Goal: Task Accomplishment & Management: Use online tool/utility

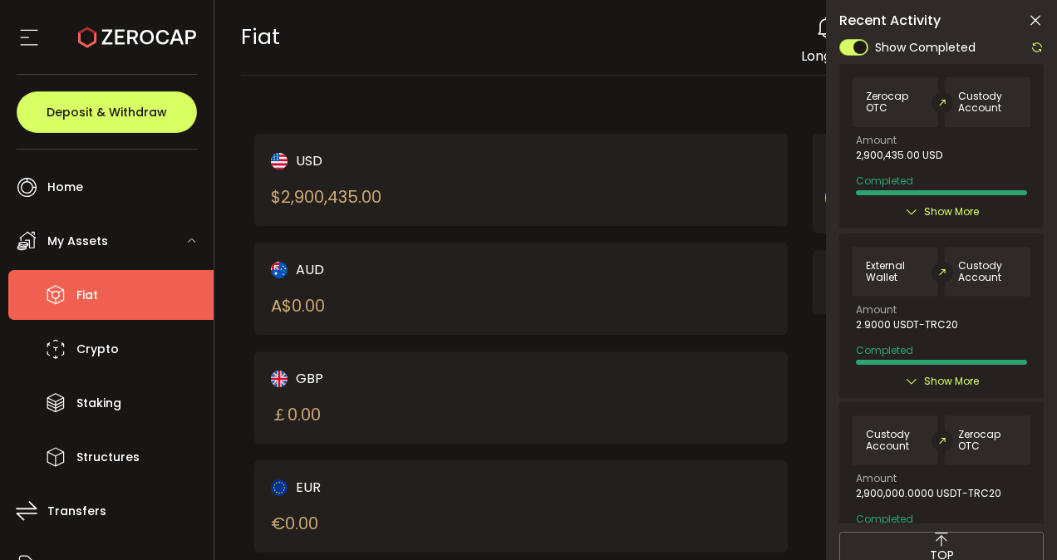
click at [1032, 25] on icon at bounding box center [1035, 20] width 17 height 17
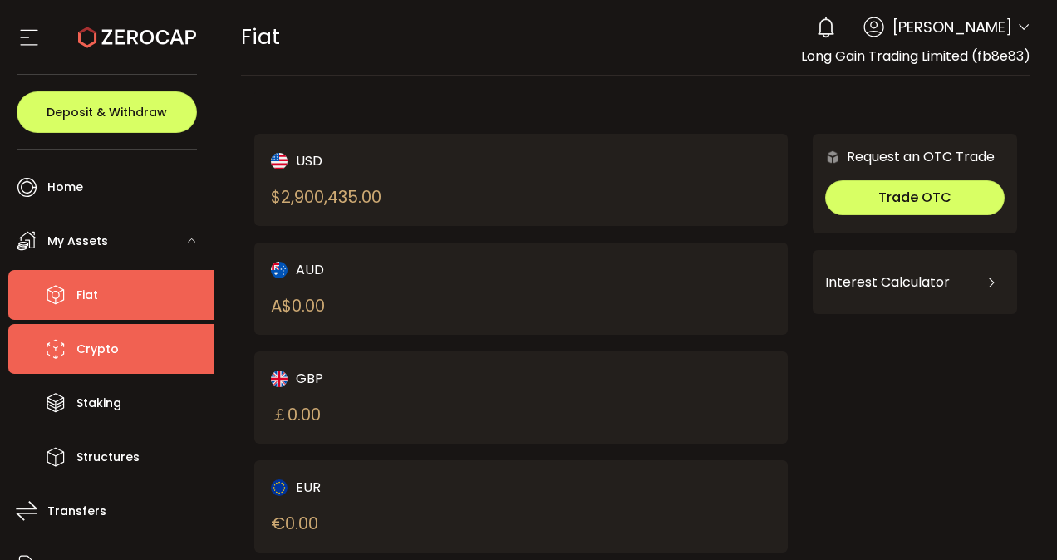
click at [106, 371] on li "Crypto" at bounding box center [110, 349] width 205 height 50
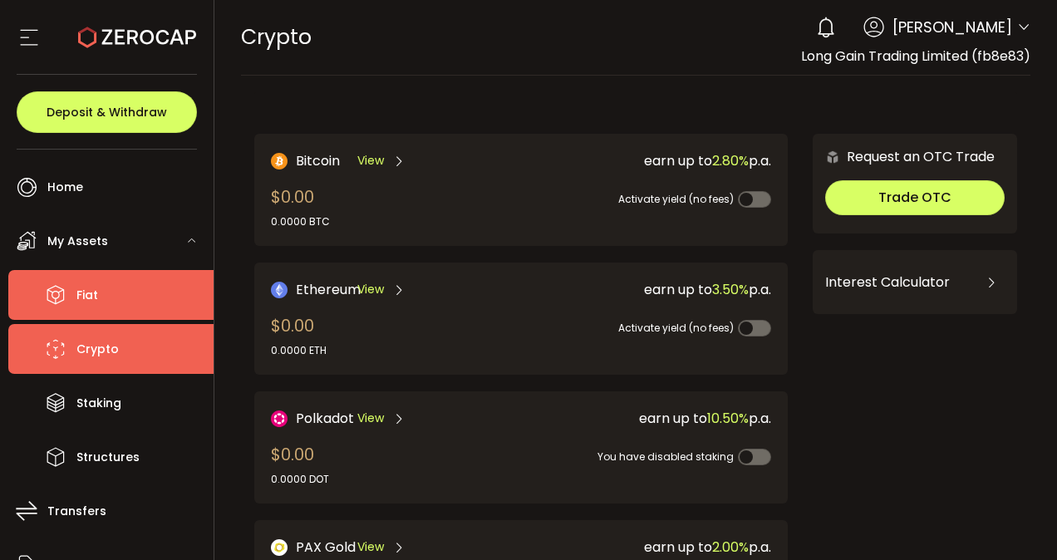
click at [158, 317] on li "Fiat" at bounding box center [110, 295] width 205 height 50
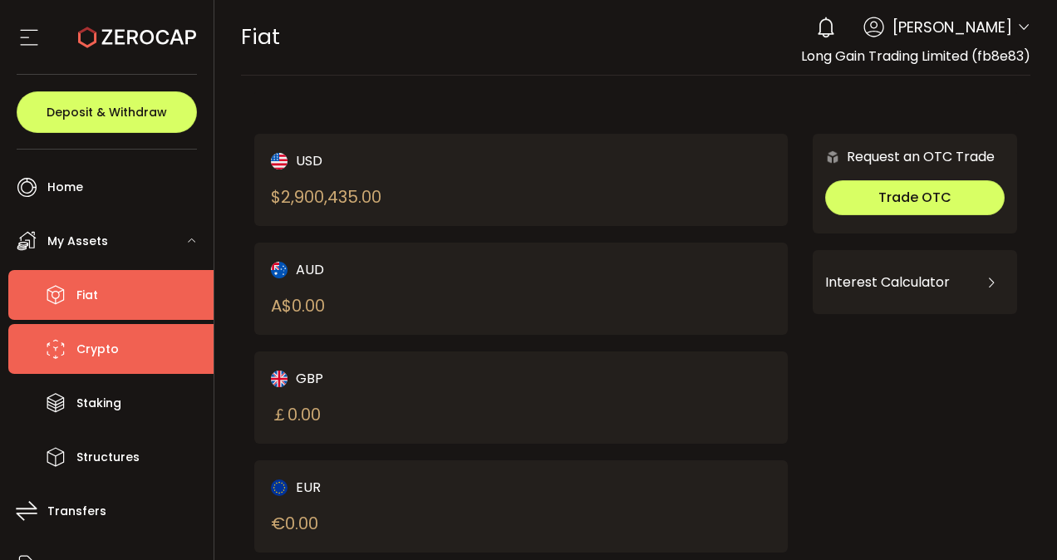
click at [96, 345] on span "Crypto" at bounding box center [97, 349] width 42 height 24
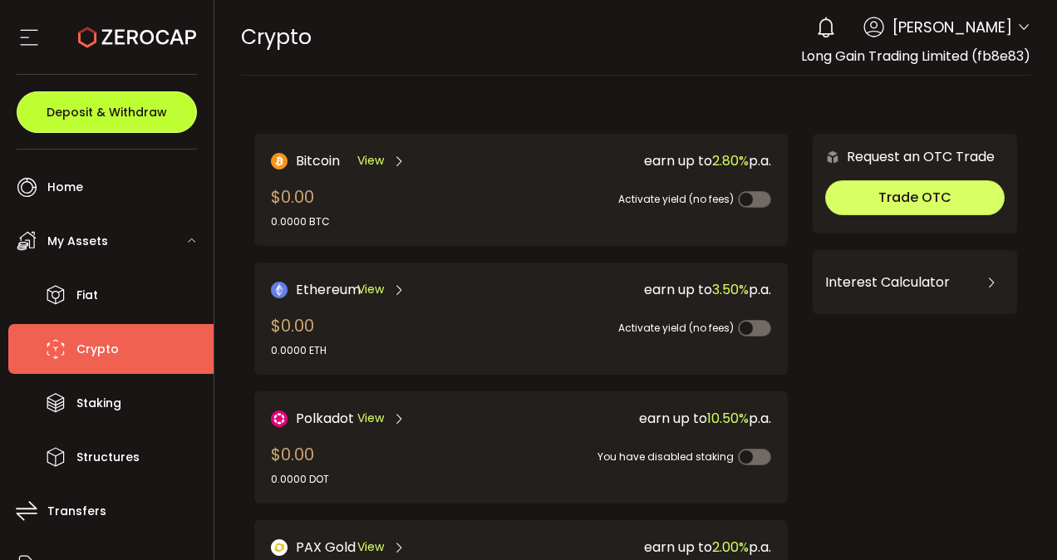
click at [123, 121] on button "Deposit & Withdraw" at bounding box center [107, 112] width 180 height 42
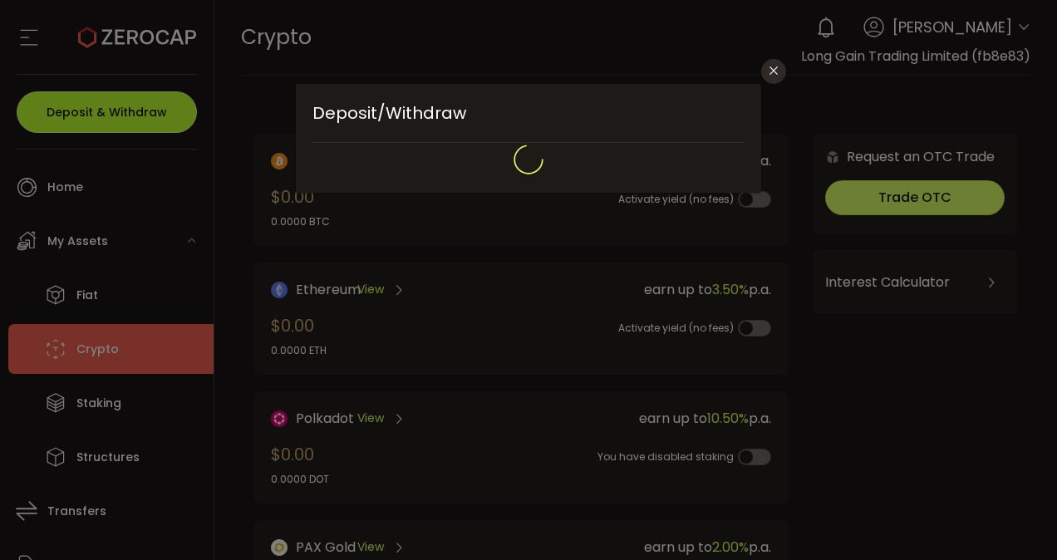
type input "**********"
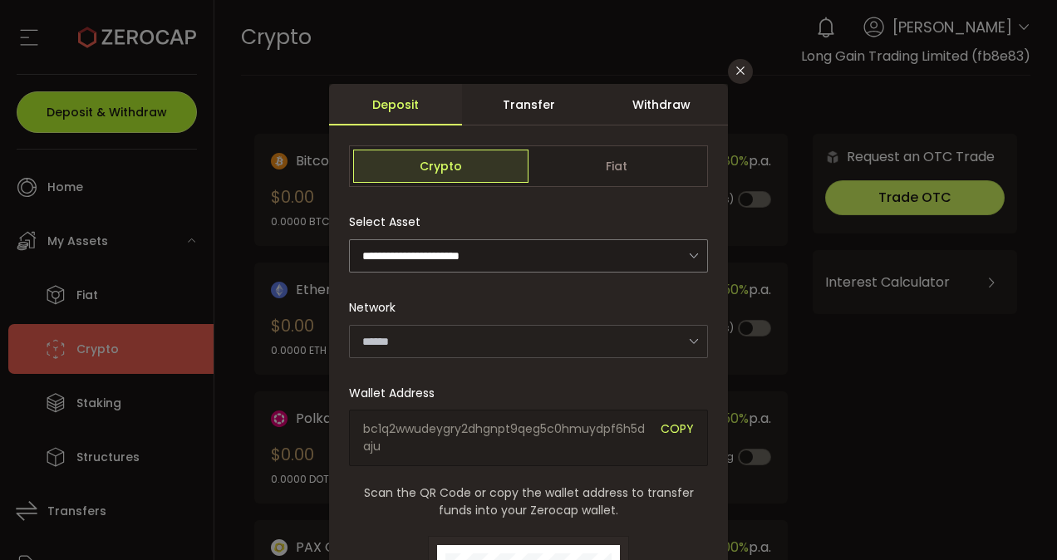
type input "*******"
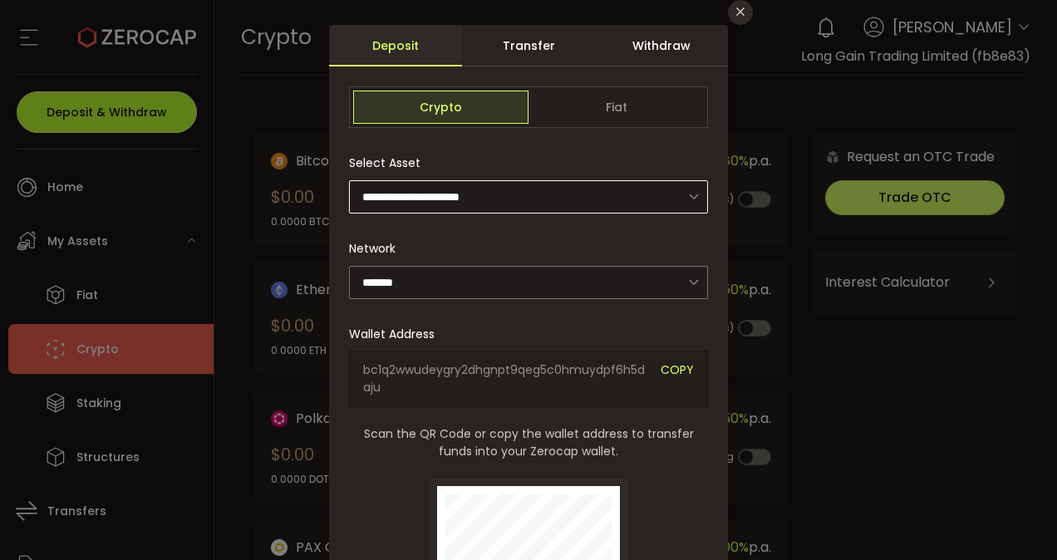
scroll to position [62, 0]
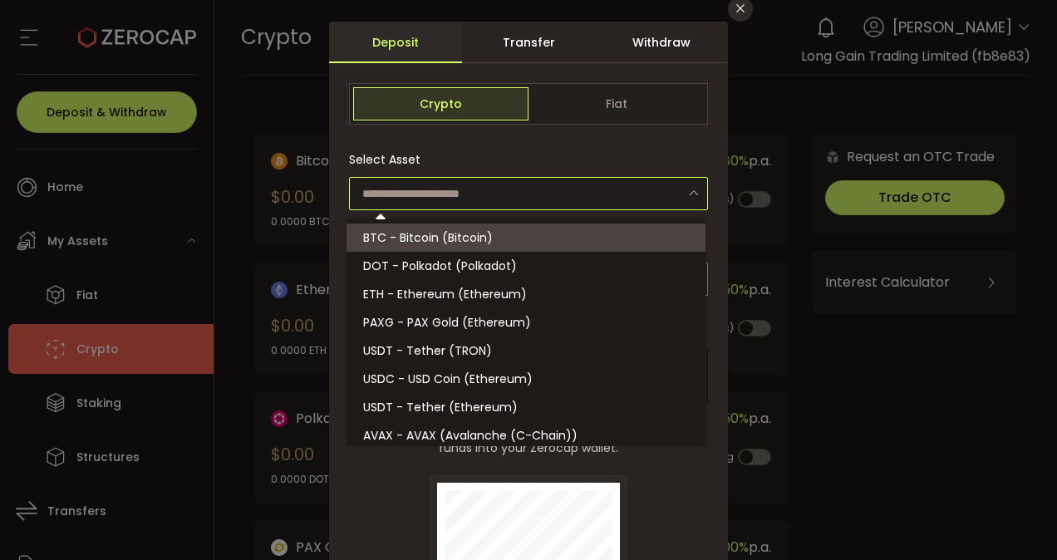
click at [567, 201] on input "dialog" at bounding box center [528, 193] width 359 height 33
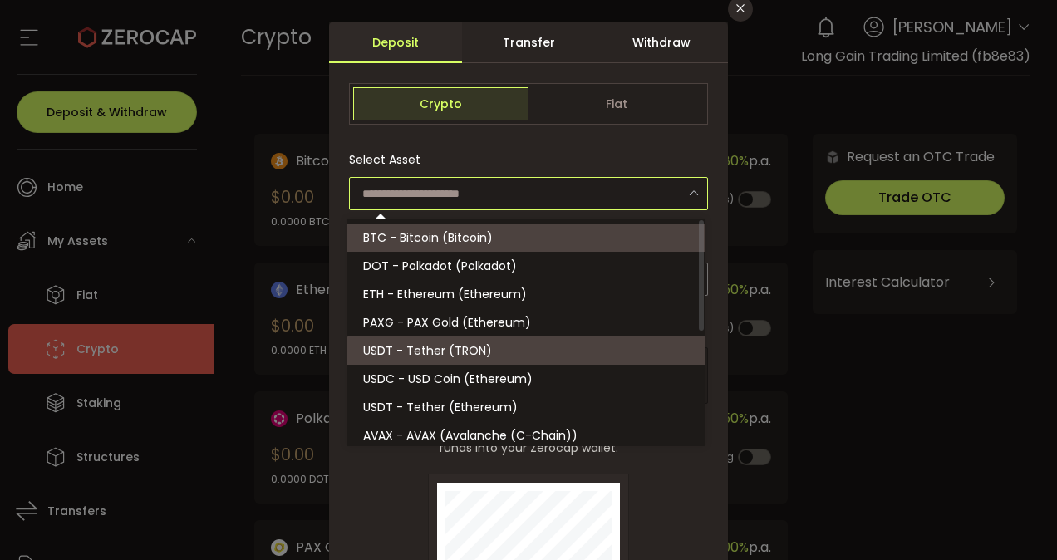
click at [470, 343] on span "USDT - Tether (TRON)" at bounding box center [427, 350] width 129 height 17
type input "**********"
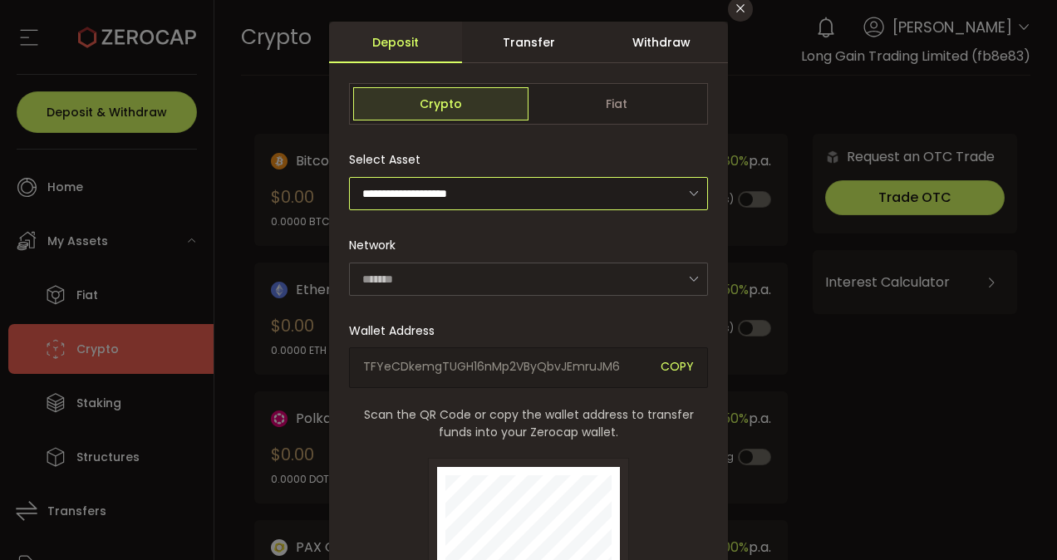
type input "****"
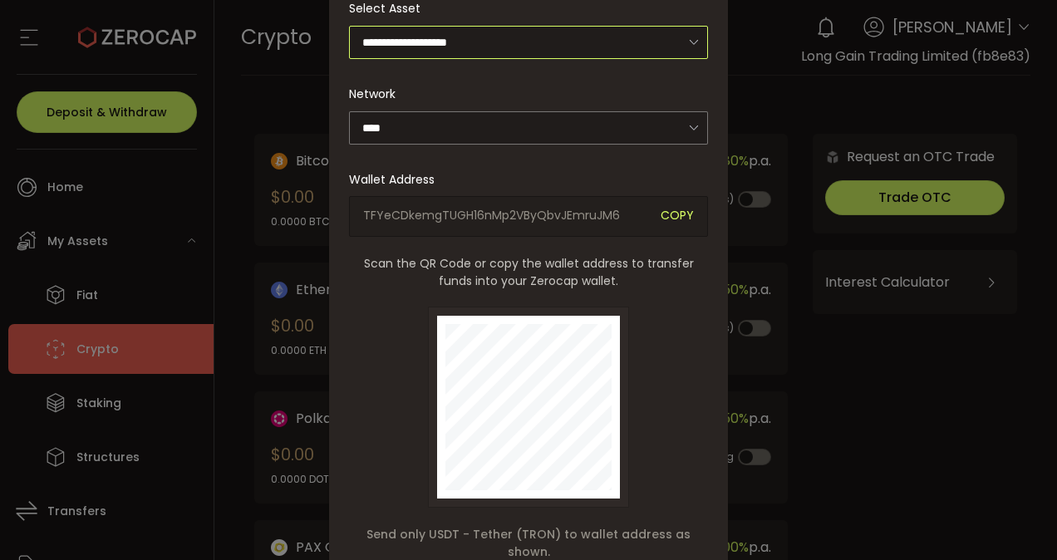
scroll to position [0, 0]
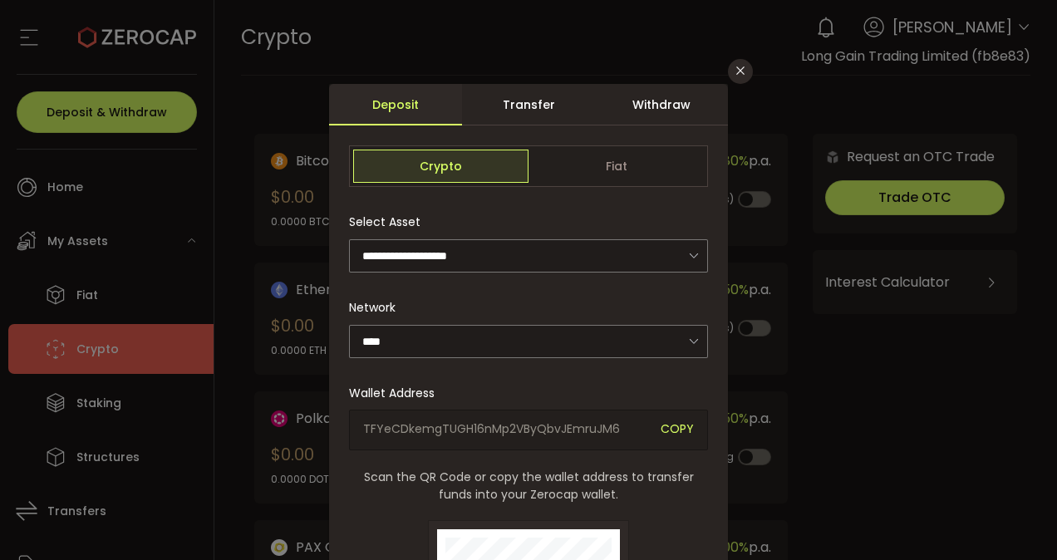
click at [754, 67] on div "**********" at bounding box center [528, 280] width 1057 height 560
click at [734, 72] on icon "Close" at bounding box center [740, 70] width 13 height 13
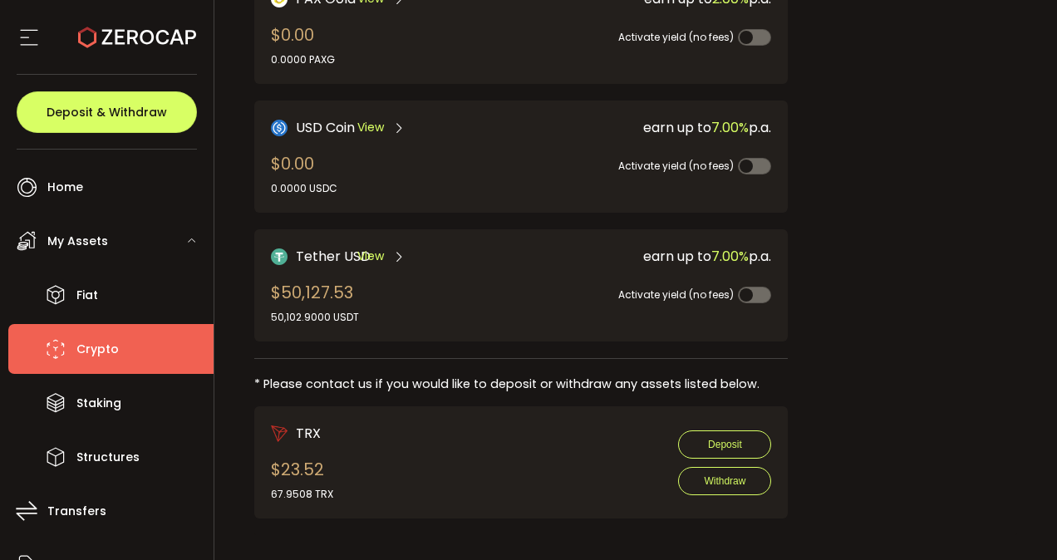
scroll to position [442, 0]
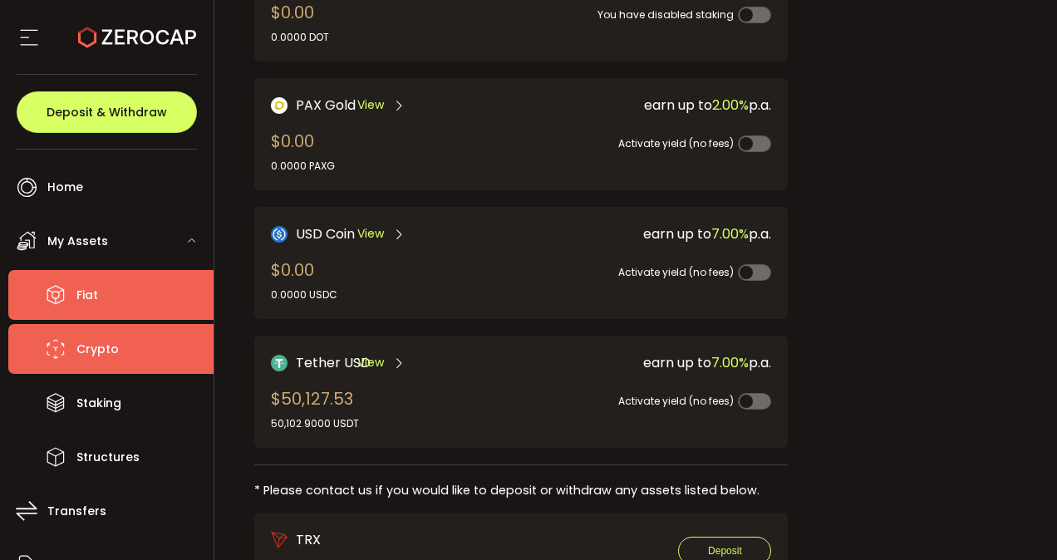
click at [98, 311] on li "Fiat" at bounding box center [110, 295] width 205 height 50
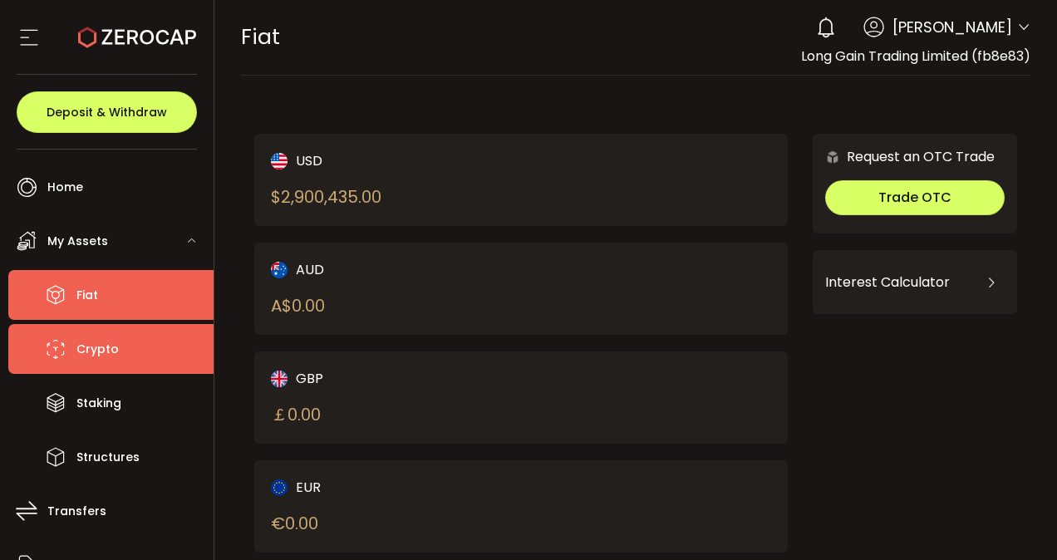
click at [90, 349] on span "Crypto" at bounding box center [97, 349] width 42 height 24
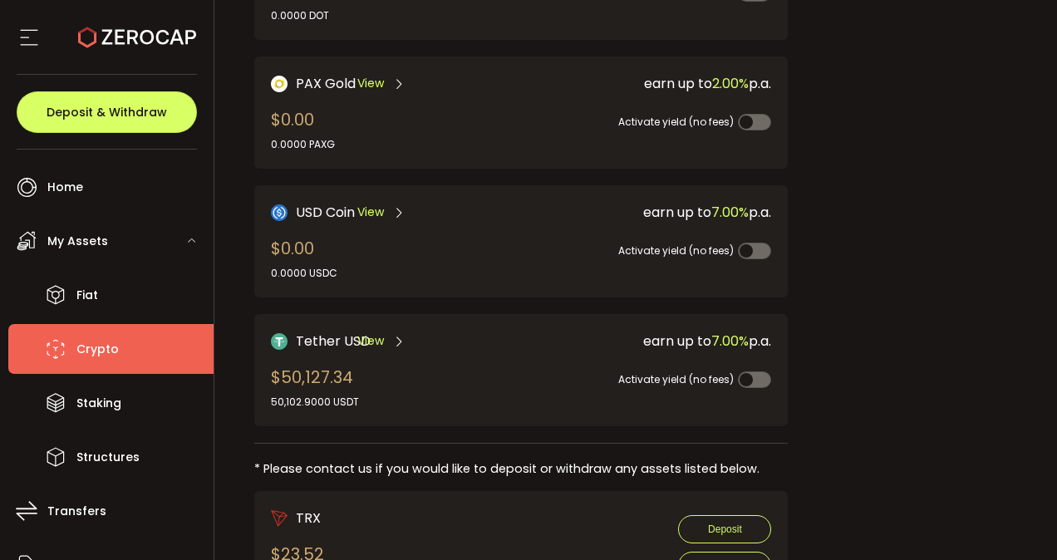
scroll to position [471, 0]
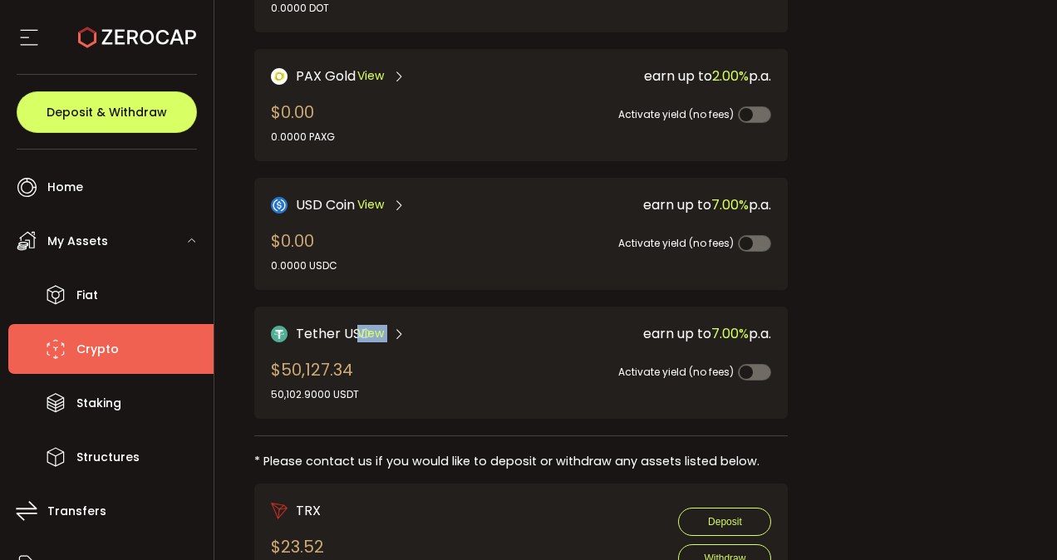
drag, startPoint x: 274, startPoint y: 362, endPoint x: 363, endPoint y: 375, distance: 89.8
click at [363, 375] on div "Tether USD View $50,127.34 50,102.9000 USDT" at bounding box center [383, 362] width 225 height 79
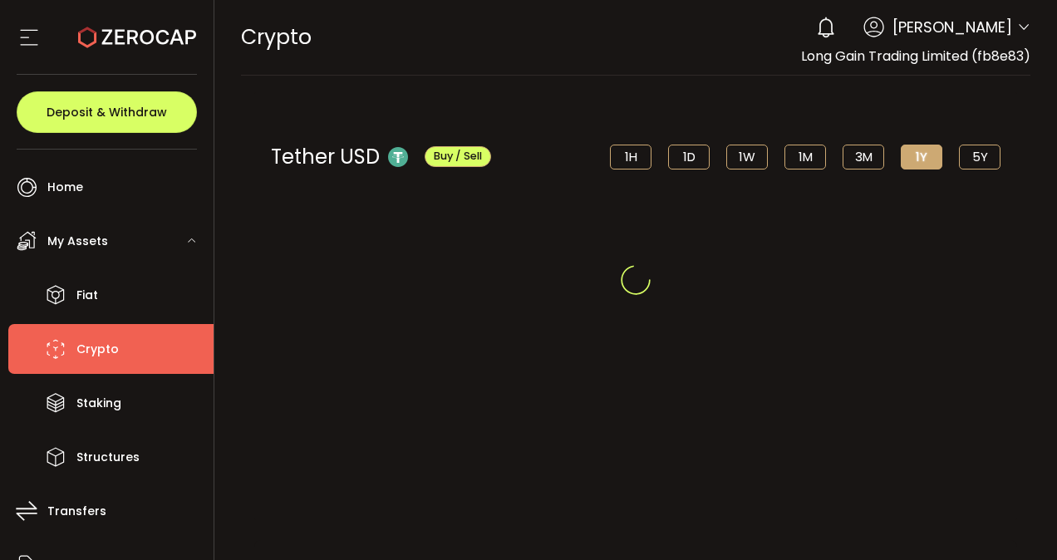
click at [363, 375] on div at bounding box center [635, 280] width 843 height 560
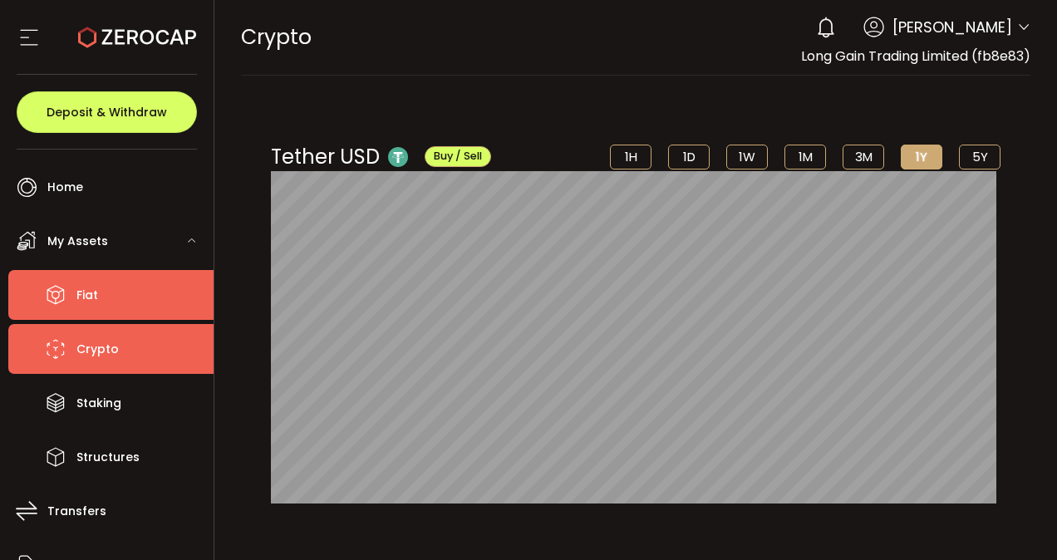
click at [156, 302] on li "Fiat" at bounding box center [110, 295] width 205 height 50
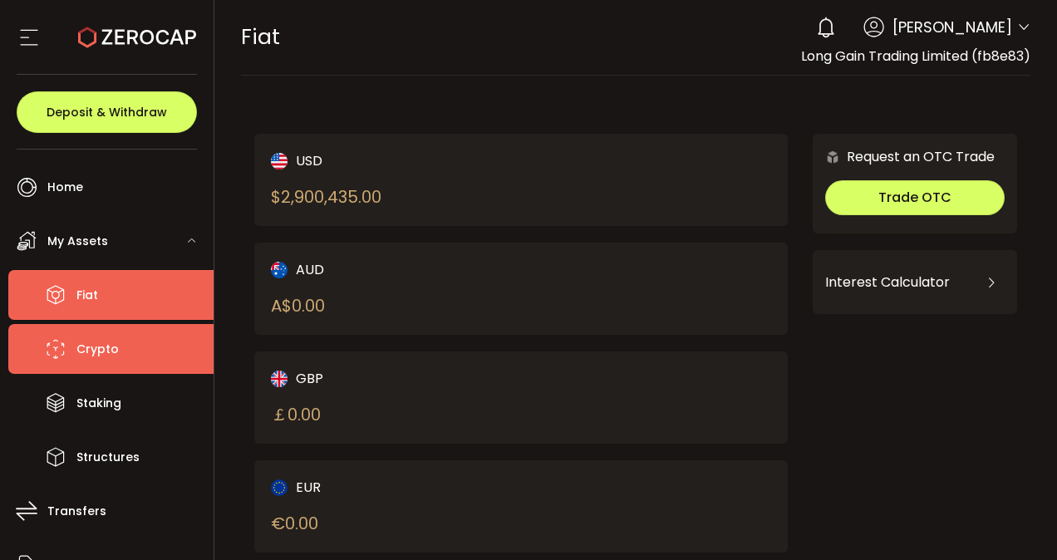
click at [94, 356] on span "Crypto" at bounding box center [97, 349] width 42 height 24
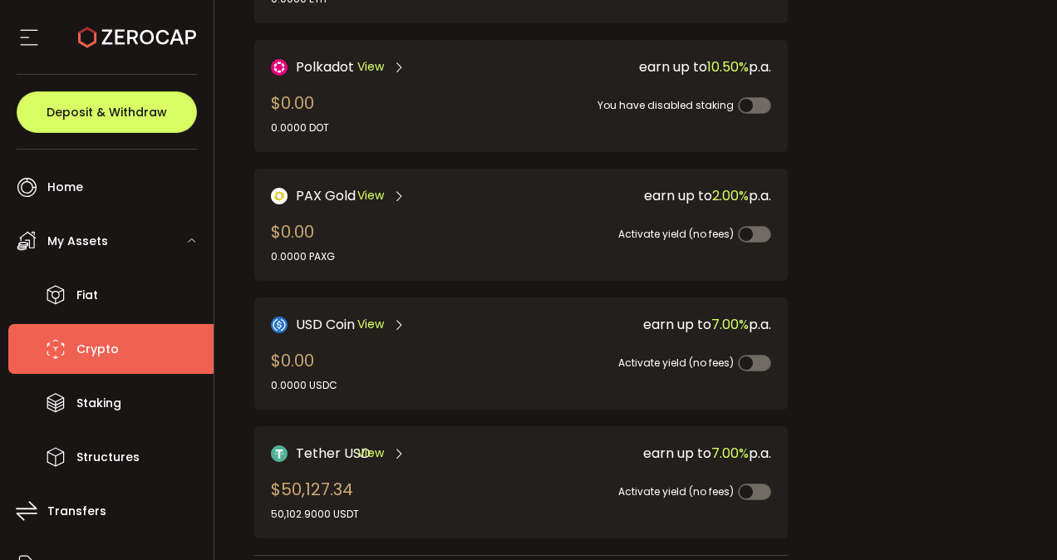
scroll to position [481, 0]
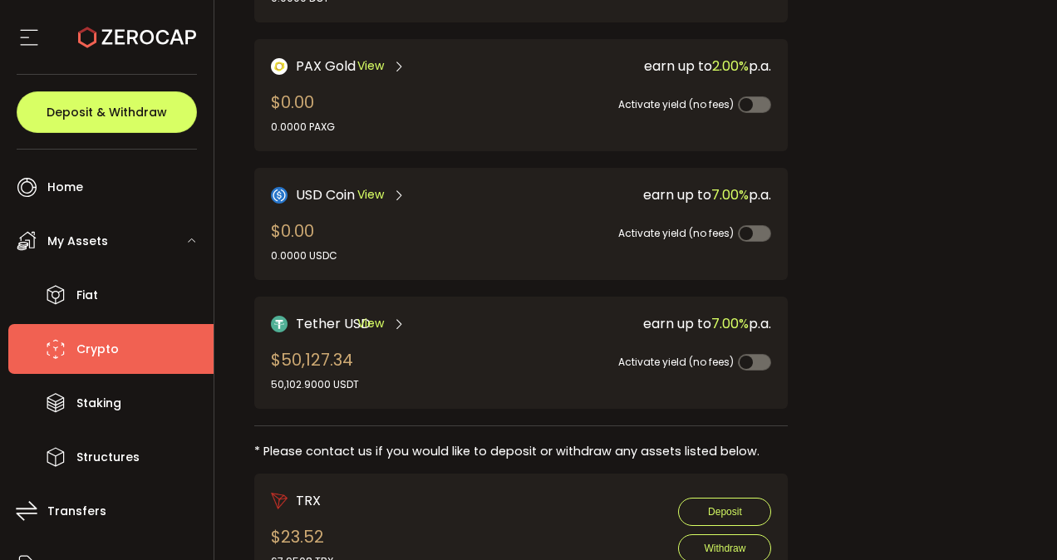
drag, startPoint x: 377, startPoint y: 386, endPoint x: 368, endPoint y: 381, distance: 10.8
click at [368, 381] on div "Tether USD View $50,127.34 50,102.9000 USDT earn up to 7.00% p.a. Activate yiel…" at bounding box center [521, 353] width 534 height 112
click at [368, 381] on div "Tether USD View $50,127.34 50,102.9000 USDT" at bounding box center [383, 352] width 225 height 79
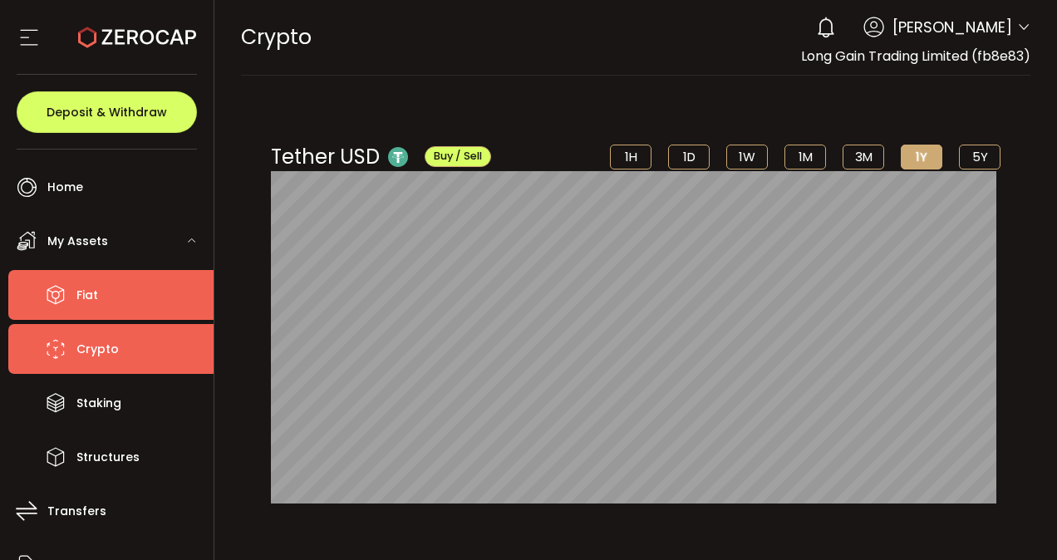
click at [159, 315] on li "Fiat" at bounding box center [110, 295] width 205 height 50
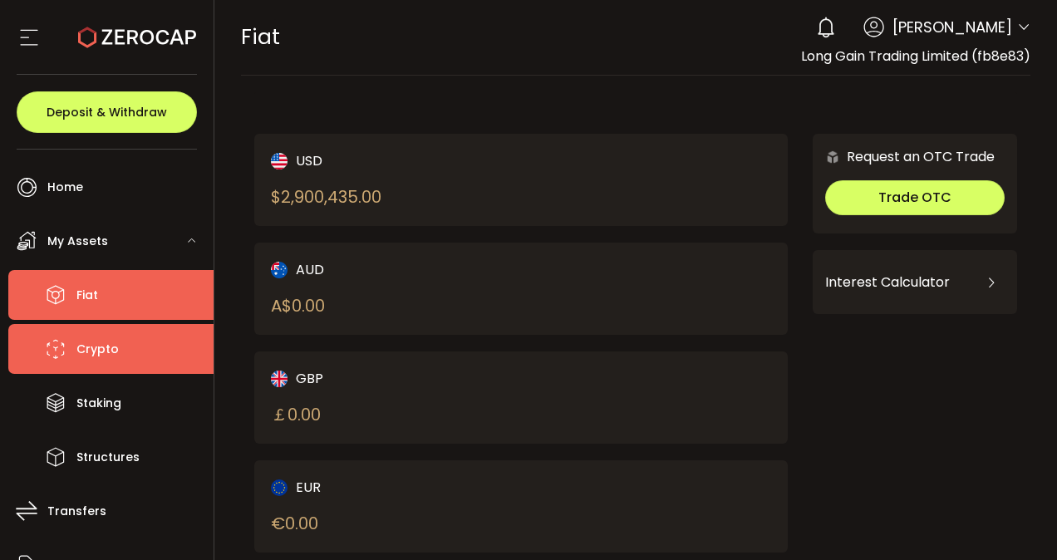
click at [132, 339] on li "Crypto" at bounding box center [110, 349] width 205 height 50
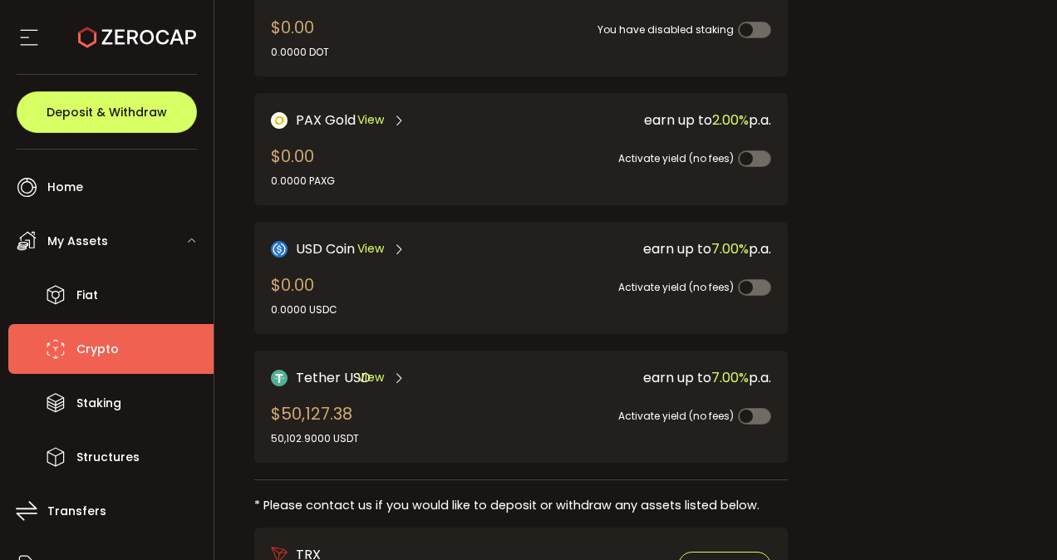
scroll to position [428, 0]
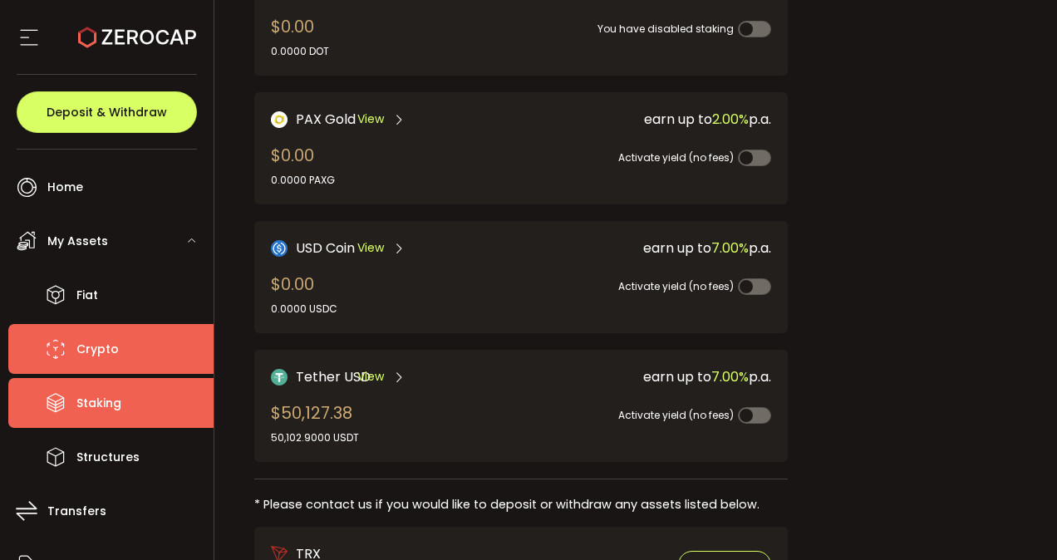
click at [140, 395] on li "Staking" at bounding box center [110, 403] width 205 height 50
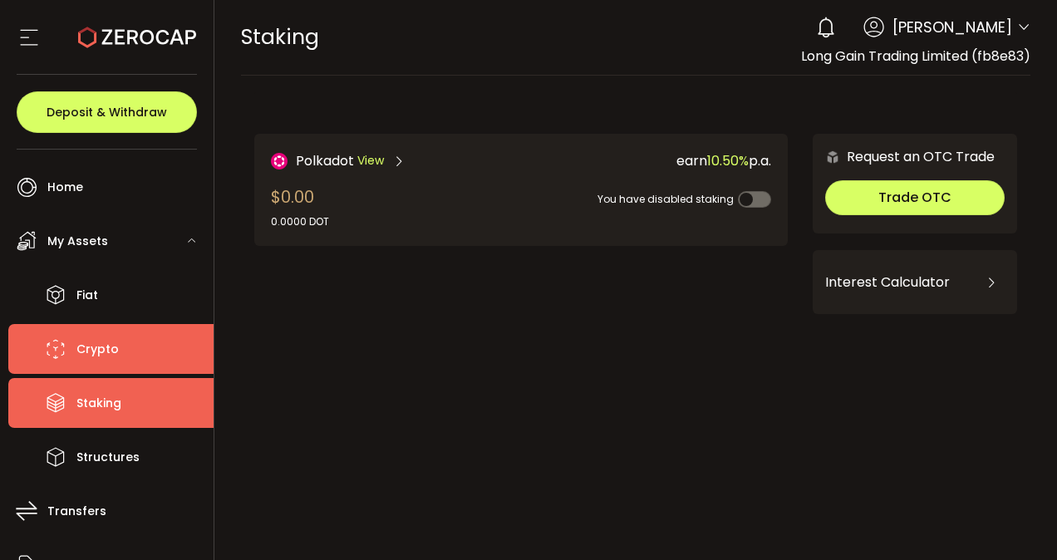
click at [118, 338] on li "Crypto" at bounding box center [110, 349] width 205 height 50
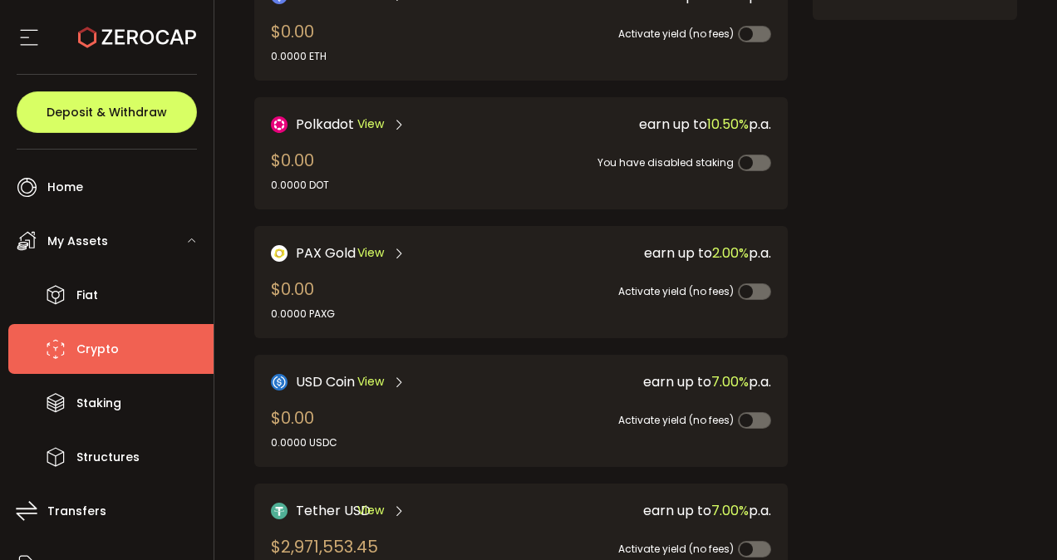
scroll to position [435, 0]
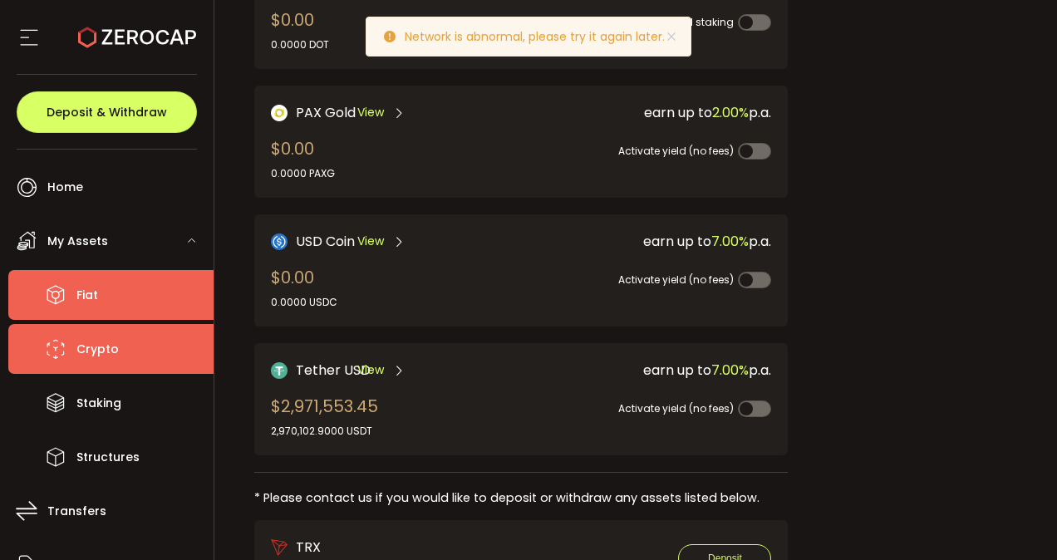
click at [135, 293] on li "Fiat" at bounding box center [110, 295] width 205 height 50
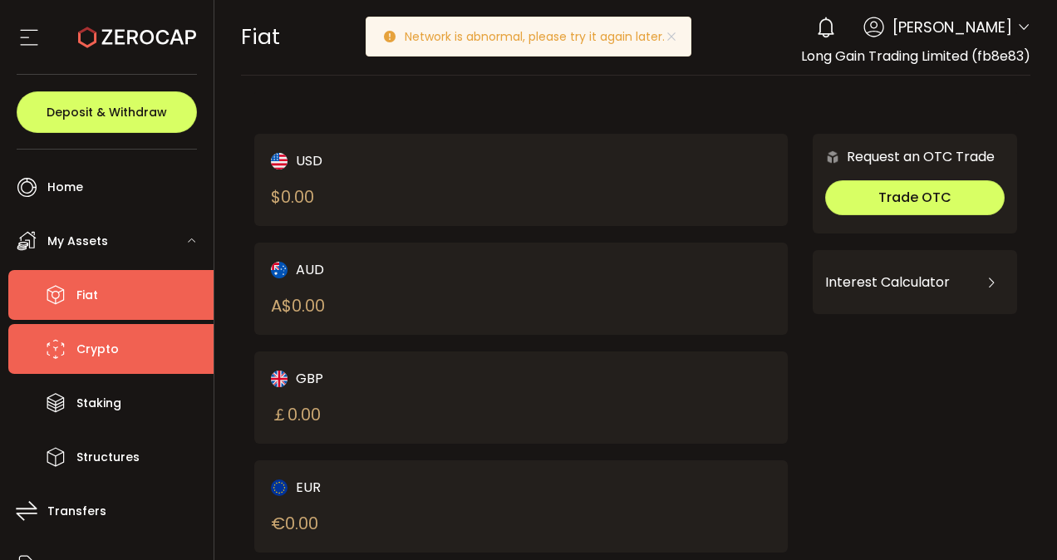
click at [115, 360] on span "Crypto" at bounding box center [97, 349] width 42 height 24
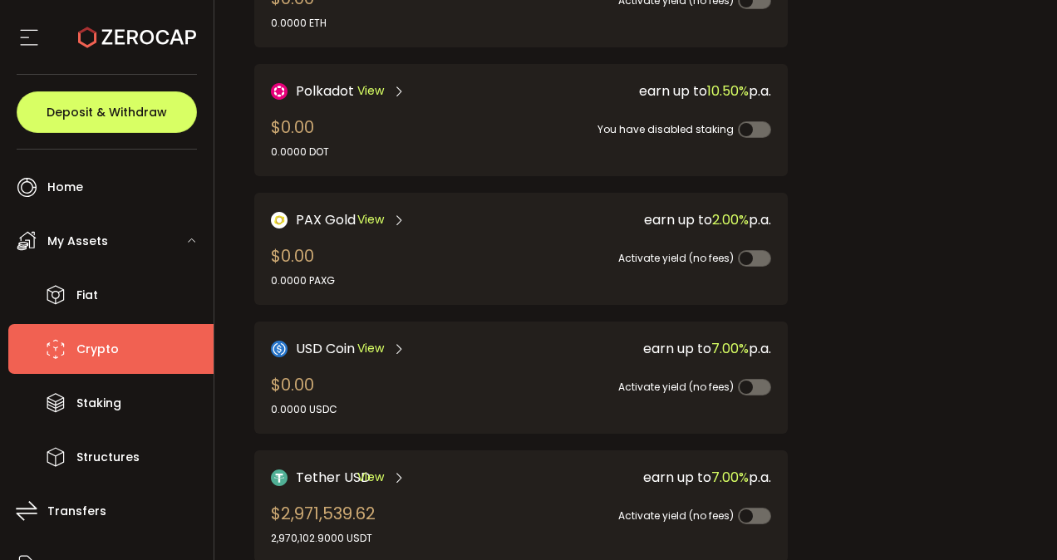
scroll to position [334, 0]
